Goal: Transaction & Acquisition: Purchase product/service

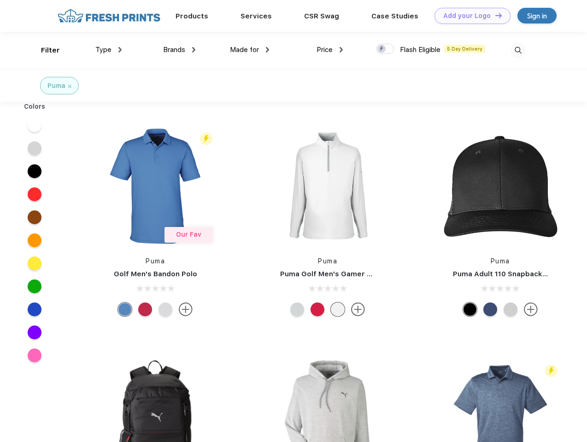
click at [469, 16] on link "Add your Logo Design Tool" at bounding box center [472, 16] width 76 height 16
click at [0, 0] on div "Design Tool" at bounding box center [0, 0] width 0 height 0
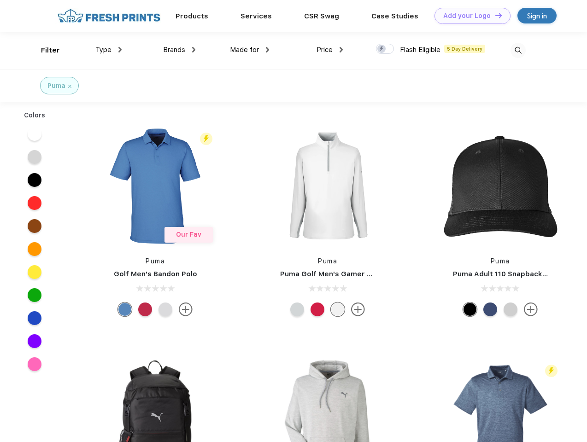
click at [494, 15] on link "Add your Logo Design Tool" at bounding box center [472, 16] width 76 height 16
click at [44, 50] on div "Filter" at bounding box center [50, 50] width 19 height 11
click at [109, 50] on span "Type" at bounding box center [103, 50] width 16 height 8
click at [179, 50] on span "Brands" at bounding box center [174, 50] width 22 height 8
click at [250, 50] on span "Made for" at bounding box center [244, 50] width 29 height 8
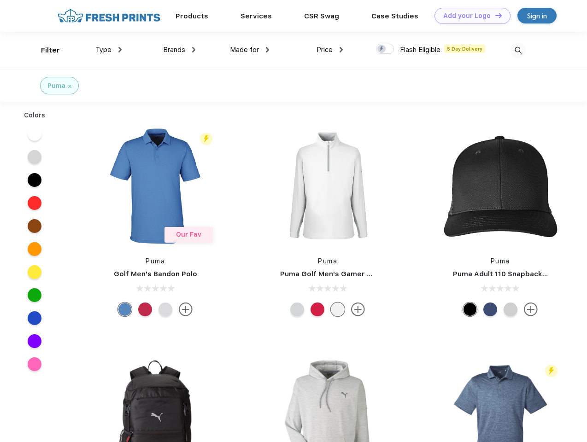
click at [330, 50] on span "Price" at bounding box center [325, 50] width 16 height 8
click at [385, 49] on div at bounding box center [385, 49] width 18 height 10
click at [382, 49] on input "checkbox" at bounding box center [379, 46] width 6 height 6
click at [518, 50] on img at bounding box center [517, 50] width 15 height 15
